Goal: Task Accomplishment & Management: Manage account settings

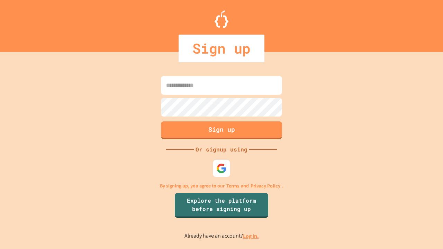
click at [251, 236] on link "Log in." at bounding box center [251, 236] width 16 height 7
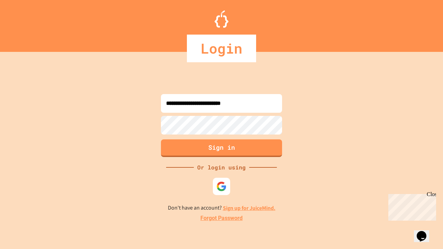
type input "**********"
